Goal: Use online tool/utility

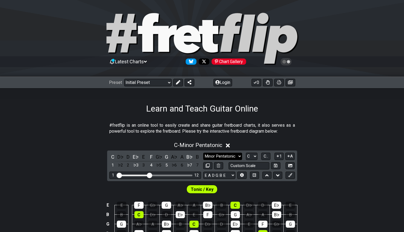
click at [233, 153] on select "Minor Pentatonic Click to edit Minor Pentatonic Major Pentatonic Minor Blues Ma…" at bounding box center [222, 155] width 39 height 7
click at [253, 155] on select "A♭ A A♯ B♭ B C C♯ D♭ D D♯ E♭ E F F♯ G♭ G G♯" at bounding box center [252, 155] width 12 height 7
select select "D"
click at [246, 152] on select "A♭ A A♯ B♭ B C C♯ D♭ D D♯ E♭ E F F♯ G♭ G G♯" at bounding box center [252, 155] width 12 height 7
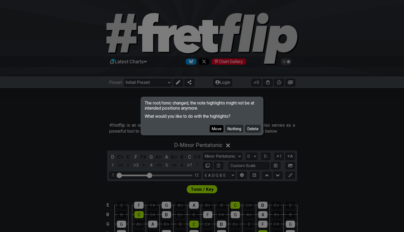
click at [219, 129] on button "Move" at bounding box center [217, 128] width 14 height 7
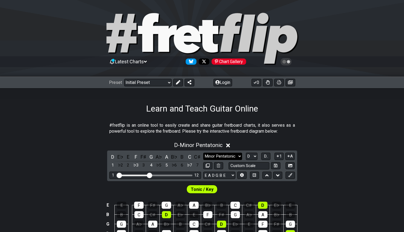
click at [235, 155] on select "Minor Pentatonic Click to edit Minor Pentatonic Major Pentatonic Minor Blues Ma…" at bounding box center [222, 155] width 39 height 7
click at [203, 152] on select "Minor Pentatonic Click to edit Minor Pentatonic Major Pentatonic Minor Blues Ma…" at bounding box center [222, 155] width 39 height 7
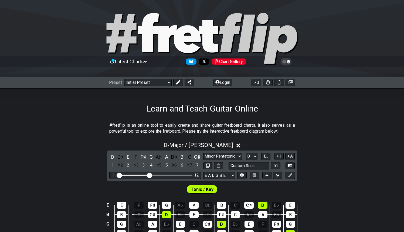
click at [230, 160] on div "Minor Pentatonic Click to edit Minor Pentatonic Major Pentatonic Minor Blues Ma…" at bounding box center [249, 160] width 92 height 17
click at [231, 158] on select "Minor Pentatonic Click to edit Minor Pentatonic Major Pentatonic Minor Blues Ma…" at bounding box center [222, 155] width 39 height 7
select select "Minor / Aeolian"
click at [203, 152] on select "Minor Pentatonic Click to edit Minor Pentatonic Major Pentatonic Minor Blues Ma…" at bounding box center [222, 155] width 39 height 7
